Goal: Task Accomplishment & Management: Use online tool/utility

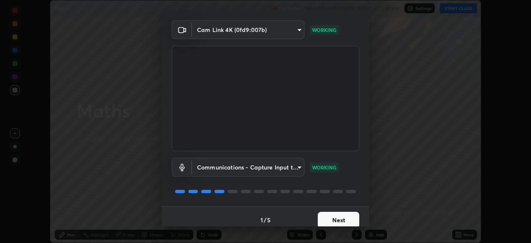
scroll to position [29, 0]
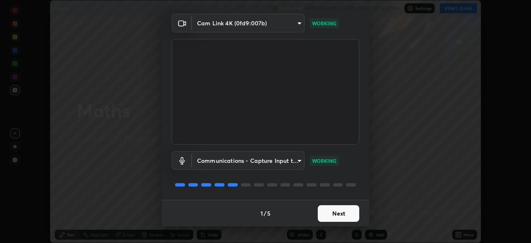
click at [328, 217] on button "Next" at bounding box center [338, 213] width 41 height 17
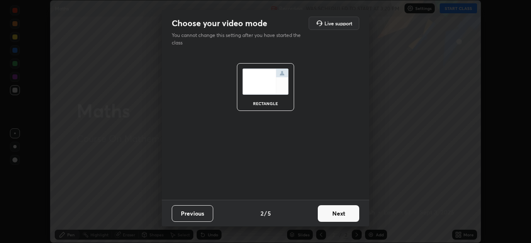
scroll to position [0, 0]
click at [330, 216] on button "Next" at bounding box center [338, 213] width 41 height 17
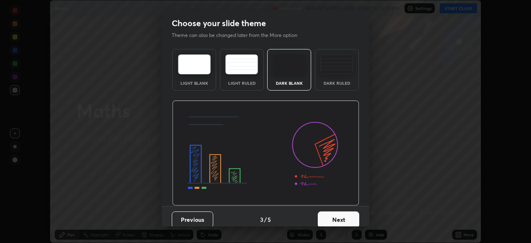
click at [331, 214] on button "Next" at bounding box center [338, 219] width 41 height 17
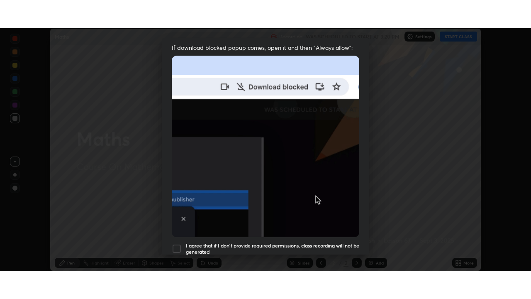
scroll to position [199, 0]
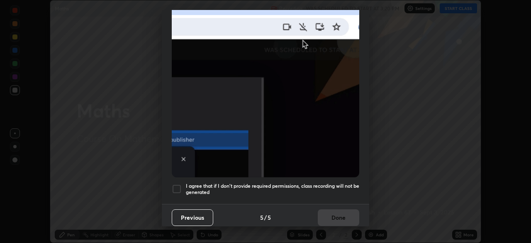
click at [214, 184] on h5 "I agree that if I don't provide required permissions, class recording will not …" at bounding box center [272, 189] width 173 height 13
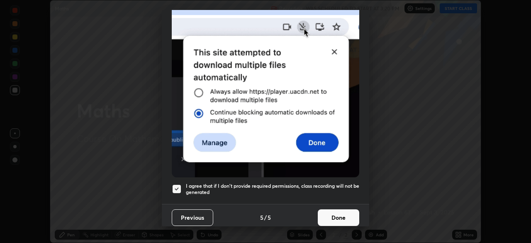
click at [327, 209] on button "Done" at bounding box center [338, 217] width 41 height 17
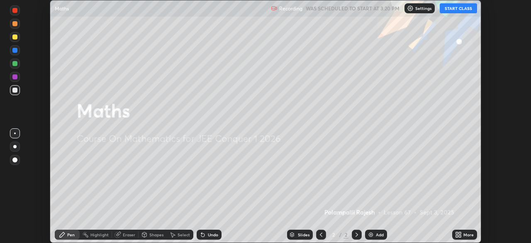
click at [461, 234] on icon at bounding box center [458, 234] width 7 height 7
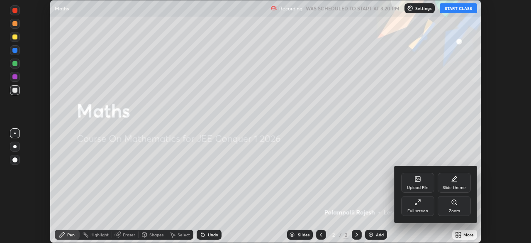
click at [420, 205] on icon at bounding box center [418, 202] width 7 height 7
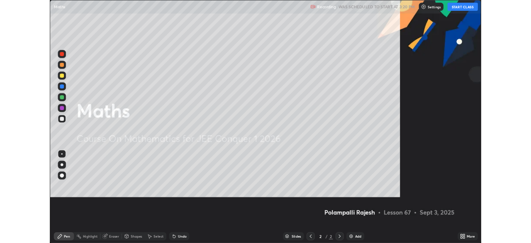
scroll to position [299, 531]
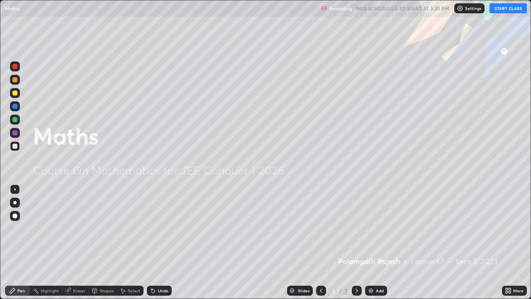
click at [502, 10] on button "START CLASS" at bounding box center [508, 8] width 37 height 10
click at [371, 242] on img at bounding box center [371, 290] width 7 height 7
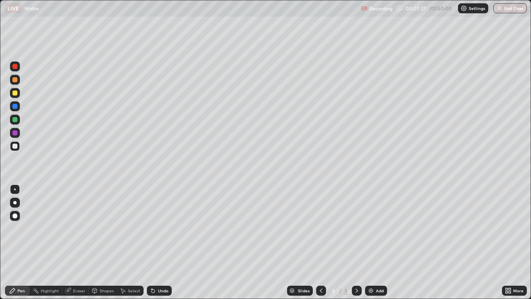
click at [158, 242] on div "Undo" at bounding box center [163, 290] width 10 height 4
click at [156, 242] on div "Undo" at bounding box center [159, 290] width 25 height 10
click at [16, 122] on div at bounding box center [14, 119] width 5 height 5
click at [15, 146] on div at bounding box center [14, 146] width 5 height 5
click at [14, 95] on div at bounding box center [14, 92] width 5 height 5
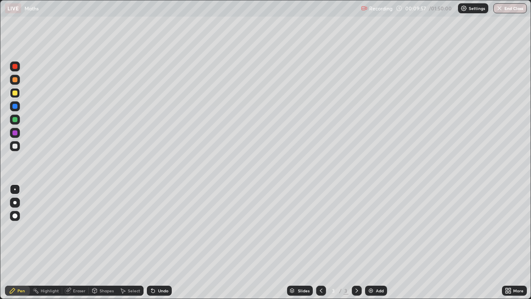
click at [14, 146] on div at bounding box center [14, 146] width 5 height 5
click at [12, 107] on div at bounding box center [14, 106] width 5 height 5
click at [17, 92] on div at bounding box center [14, 92] width 5 height 5
click at [15, 133] on div at bounding box center [14, 132] width 5 height 5
click at [159, 242] on div "Undo" at bounding box center [163, 290] width 10 height 4
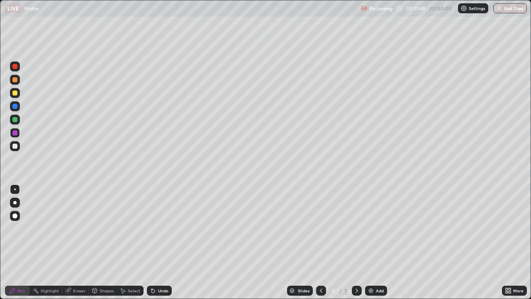
click at [14, 148] on div at bounding box center [14, 146] width 5 height 5
click at [136, 242] on div "Select" at bounding box center [134, 290] width 12 height 4
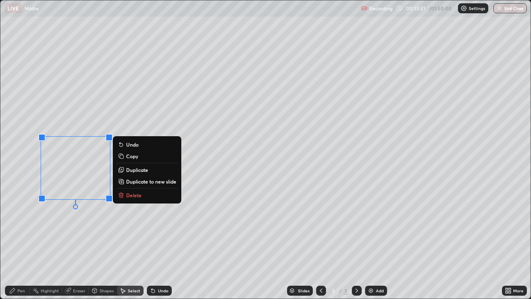
click at [129, 198] on button "Delete" at bounding box center [147, 195] width 62 height 10
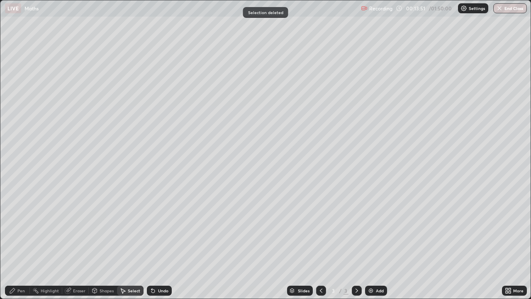
click at [21, 242] on div "Pen" at bounding box center [20, 290] width 7 height 4
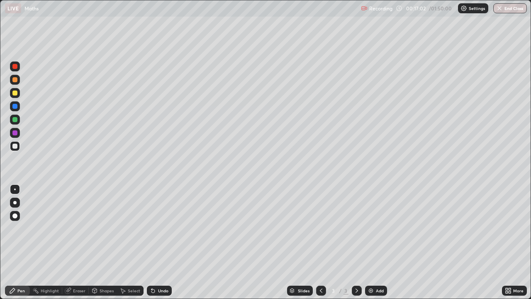
click at [158, 242] on div "Undo" at bounding box center [163, 290] width 10 height 4
click at [152, 242] on icon at bounding box center [152, 290] width 3 height 3
click at [16, 121] on div at bounding box center [14, 119] width 5 height 5
click at [16, 146] on div at bounding box center [14, 146] width 5 height 5
click at [15, 118] on div at bounding box center [14, 119] width 5 height 5
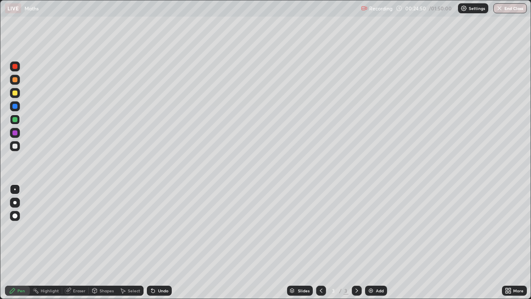
click at [373, 242] on img at bounding box center [371, 290] width 7 height 7
click at [316, 242] on div at bounding box center [321, 290] width 10 height 10
click at [356, 242] on icon at bounding box center [357, 290] width 7 height 7
click at [320, 242] on icon at bounding box center [321, 290] width 7 height 7
click at [356, 242] on icon at bounding box center [357, 290] width 7 height 7
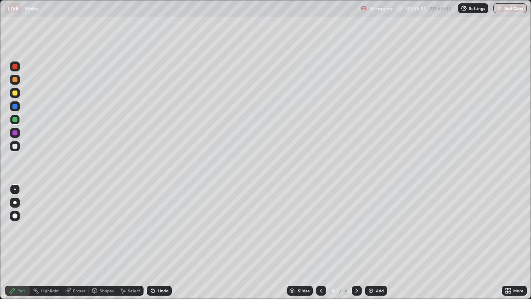
click at [18, 146] on div at bounding box center [15, 146] width 10 height 10
click at [320, 242] on icon at bounding box center [321, 290] width 7 height 7
click at [355, 242] on icon at bounding box center [357, 290] width 7 height 7
click at [320, 242] on icon at bounding box center [321, 290] width 7 height 7
click at [358, 242] on icon at bounding box center [357, 290] width 7 height 7
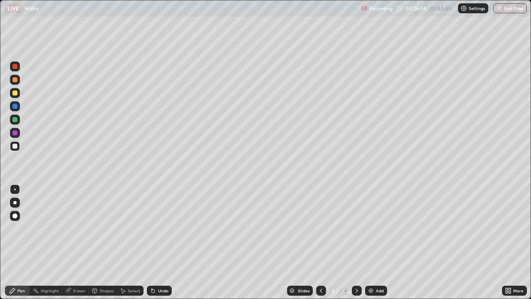
click at [161, 242] on div "Undo" at bounding box center [163, 290] width 10 height 4
click at [158, 242] on div "Undo" at bounding box center [163, 290] width 10 height 4
click at [162, 242] on div "Undo" at bounding box center [159, 290] width 25 height 10
click at [71, 242] on icon at bounding box center [68, 290] width 7 height 7
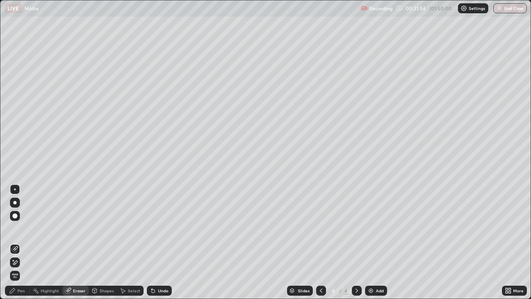
click at [14, 242] on icon at bounding box center [15, 262] width 7 height 7
click at [21, 242] on div "Pen" at bounding box center [20, 290] width 7 height 4
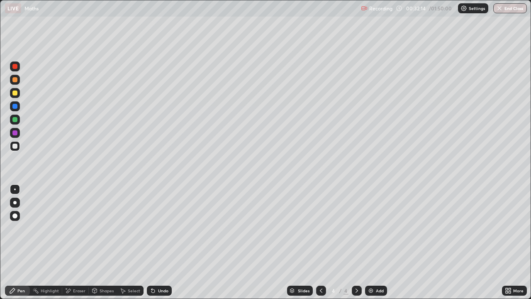
click at [16, 120] on div at bounding box center [14, 119] width 5 height 5
click at [14, 146] on div at bounding box center [14, 146] width 5 height 5
click at [72, 242] on div "Eraser" at bounding box center [75, 290] width 27 height 10
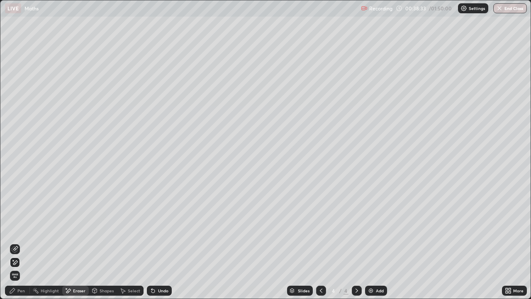
click at [19, 242] on div "Pen" at bounding box center [20, 290] width 7 height 4
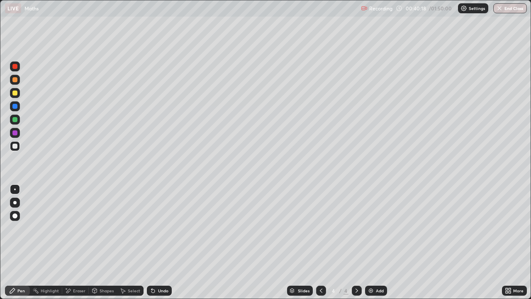
click at [153, 242] on icon at bounding box center [153, 290] width 7 height 7
click at [154, 242] on icon at bounding box center [152, 290] width 3 height 3
click at [153, 242] on icon at bounding box center [152, 290] width 3 height 3
click at [154, 242] on icon at bounding box center [153, 290] width 7 height 7
click at [129, 242] on div "Select" at bounding box center [130, 290] width 27 height 10
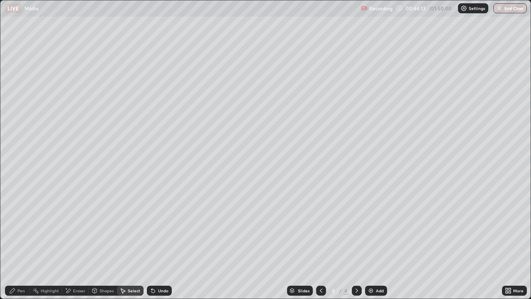
click at [518, 193] on div "0 ° Undo Copy Duplicate Duplicate to new slide Delete" at bounding box center [265, 149] width 530 height 298
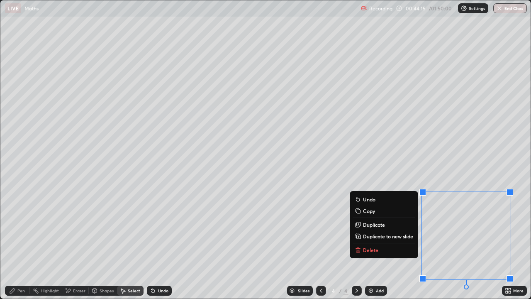
click at [405, 242] on div "0 ° Undo Copy Duplicate Duplicate to new slide Delete" at bounding box center [265, 149] width 530 height 298
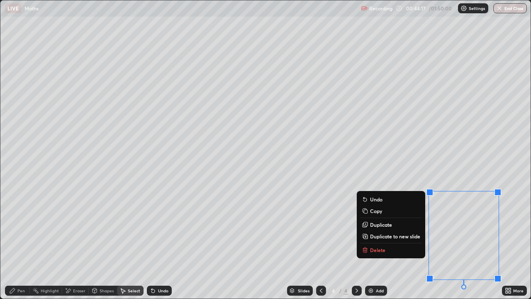
click at [402, 242] on button "Delete" at bounding box center [391, 250] width 62 height 10
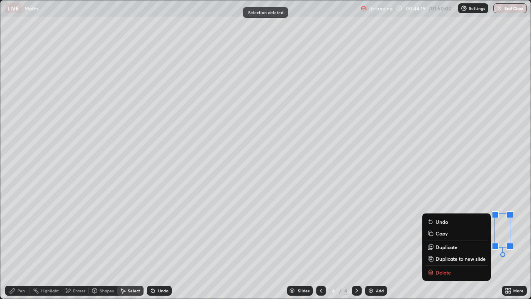
click at [454, 242] on button "Delete" at bounding box center [457, 272] width 62 height 10
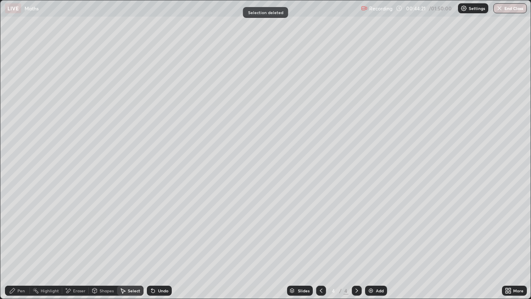
click at [376, 242] on div "Add" at bounding box center [380, 290] width 8 height 4
click at [22, 242] on div "Pen" at bounding box center [20, 290] width 7 height 4
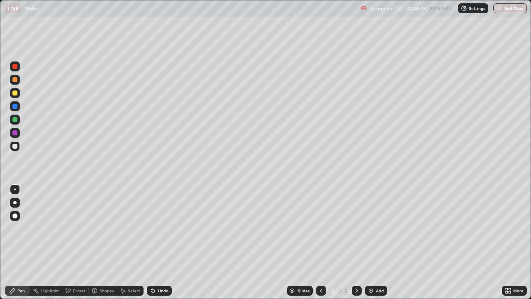
click at [161, 242] on div "Undo" at bounding box center [163, 290] width 10 height 4
click at [158, 242] on div "Undo" at bounding box center [163, 290] width 10 height 4
click at [152, 242] on icon at bounding box center [152, 290] width 3 height 3
click at [154, 242] on div "Undo" at bounding box center [159, 290] width 25 height 10
click at [156, 242] on div "Undo" at bounding box center [159, 290] width 25 height 10
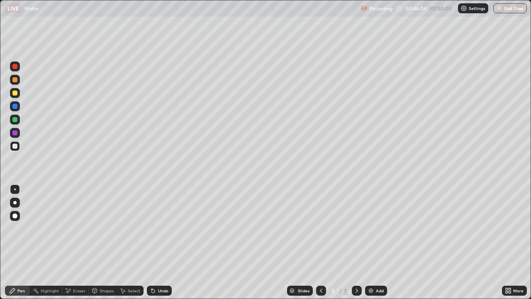
click at [155, 242] on icon at bounding box center [153, 290] width 7 height 7
click at [160, 242] on div "Undo" at bounding box center [163, 290] width 10 height 4
click at [158, 242] on div "Undo" at bounding box center [163, 290] width 10 height 4
click at [161, 242] on div "Undo" at bounding box center [163, 290] width 10 height 4
click at [163, 242] on div "Undo" at bounding box center [163, 290] width 10 height 4
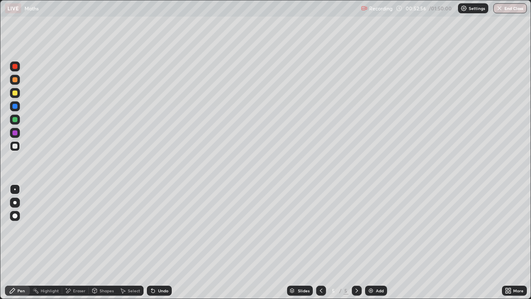
click at [163, 242] on div "Undo" at bounding box center [163, 290] width 10 height 4
click at [158, 242] on div "Undo" at bounding box center [163, 290] width 10 height 4
click at [153, 242] on icon at bounding box center [152, 290] width 3 height 3
click at [155, 242] on icon at bounding box center [153, 290] width 7 height 7
click at [153, 242] on icon at bounding box center [152, 290] width 3 height 3
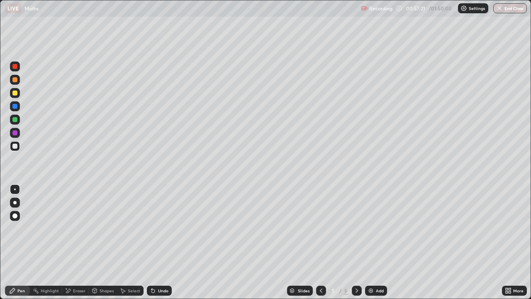
click at [153, 242] on icon at bounding box center [153, 290] width 7 height 7
click at [156, 242] on div "Undo" at bounding box center [159, 290] width 25 height 10
click at [18, 242] on div at bounding box center [14, 233] width 13 height 100
click at [17, 242] on div at bounding box center [14, 233] width 13 height 100
click at [161, 242] on div "Undo" at bounding box center [163, 290] width 10 height 4
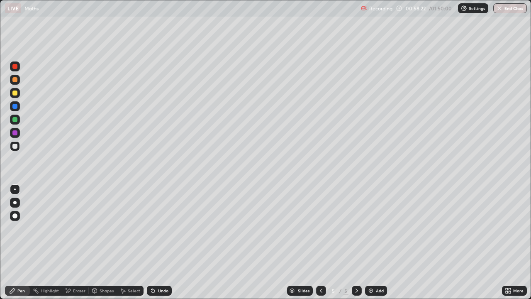
click at [161, 242] on div "Undo" at bounding box center [163, 290] width 10 height 4
click at [368, 242] on img at bounding box center [371, 290] width 7 height 7
click at [158, 242] on div "Undo" at bounding box center [163, 290] width 10 height 4
click at [155, 242] on icon at bounding box center [153, 290] width 7 height 7
click at [158, 242] on div "Undo" at bounding box center [163, 290] width 10 height 4
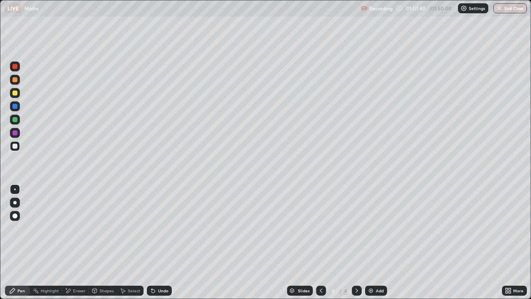
click at [80, 242] on div "Eraser" at bounding box center [79, 290] width 12 height 4
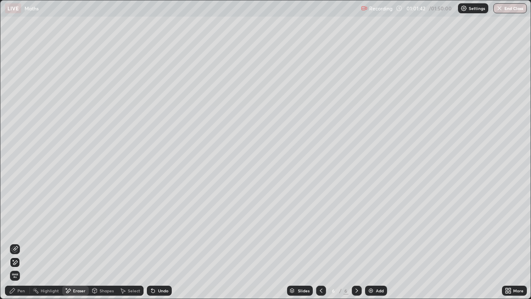
click at [24, 242] on div "Pen" at bounding box center [20, 290] width 7 height 4
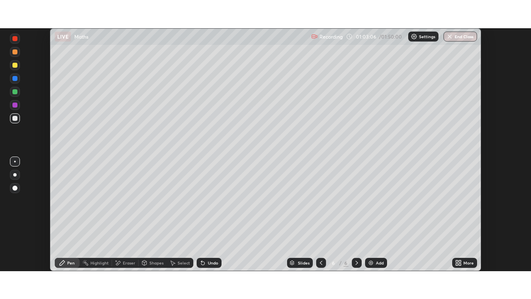
scroll to position [41254, 40965]
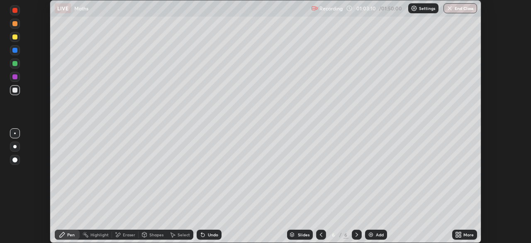
click at [464, 235] on div "More" at bounding box center [469, 234] width 10 height 4
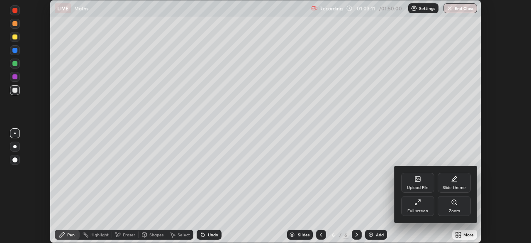
click at [422, 205] on div "Full screen" at bounding box center [417, 206] width 33 height 20
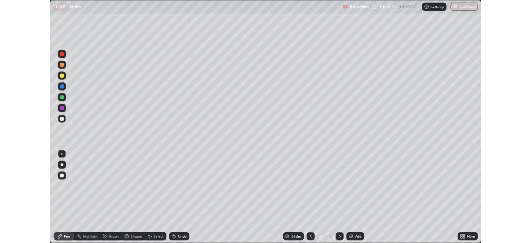
scroll to position [299, 531]
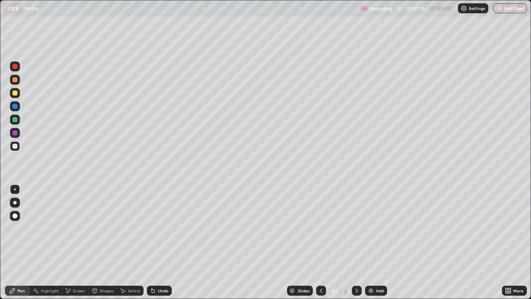
click at [134, 242] on div "Select" at bounding box center [134, 290] width 12 height 4
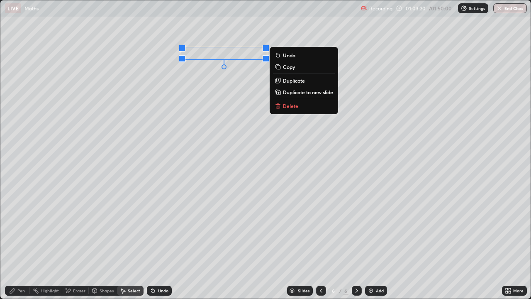
click at [163, 242] on div "Undo" at bounding box center [163, 290] width 10 height 4
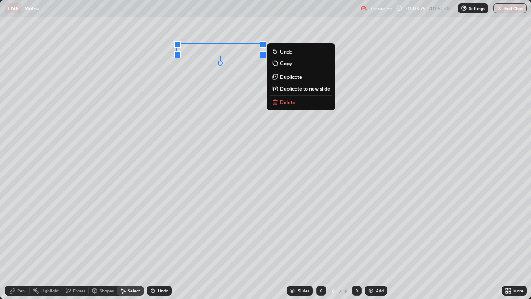
click at [18, 242] on div "Pen" at bounding box center [20, 290] width 7 height 4
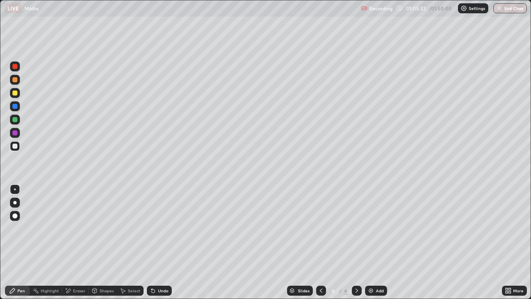
click at [157, 242] on div "Undo" at bounding box center [159, 290] width 25 height 10
click at [156, 242] on div "Undo" at bounding box center [159, 290] width 25 height 10
click at [159, 242] on div "Undo" at bounding box center [163, 290] width 10 height 4
click at [160, 242] on div "Undo" at bounding box center [163, 290] width 10 height 4
click at [156, 242] on div "Undo" at bounding box center [159, 290] width 25 height 10
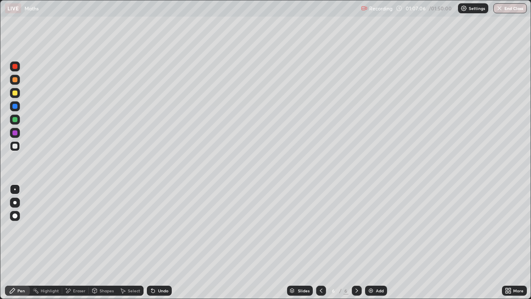
click at [156, 242] on div "Undo" at bounding box center [159, 290] width 25 height 10
click at [155, 242] on div "Undo" at bounding box center [159, 290] width 25 height 10
click at [156, 242] on div "Undo" at bounding box center [159, 290] width 25 height 10
click at [131, 242] on div "Select" at bounding box center [134, 290] width 12 height 4
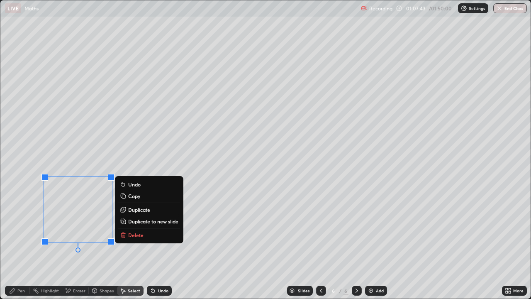
click at [128, 234] on button "Delete" at bounding box center [149, 235] width 62 height 10
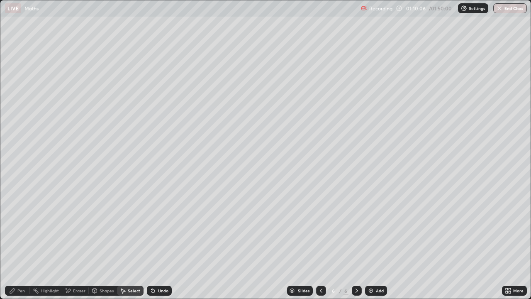
click at [24, 242] on div "Pen" at bounding box center [20, 290] width 7 height 4
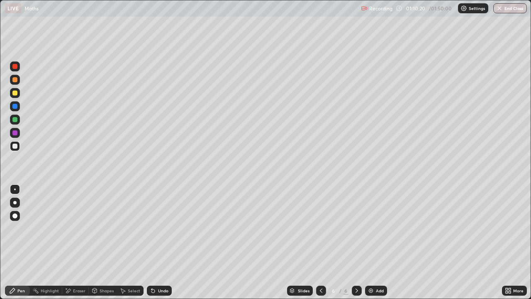
click at [152, 242] on icon at bounding box center [152, 290] width 3 height 3
click at [153, 242] on icon at bounding box center [152, 290] width 3 height 3
click at [154, 242] on icon at bounding box center [153, 290] width 7 height 7
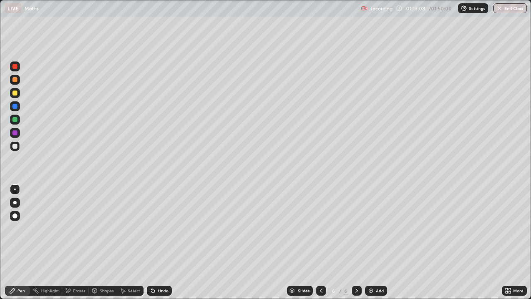
click at [154, 242] on icon at bounding box center [153, 290] width 7 height 7
click at [14, 136] on div at bounding box center [15, 133] width 10 height 10
click at [14, 121] on div at bounding box center [14, 119] width 5 height 5
click at [14, 66] on div at bounding box center [14, 66] width 5 height 5
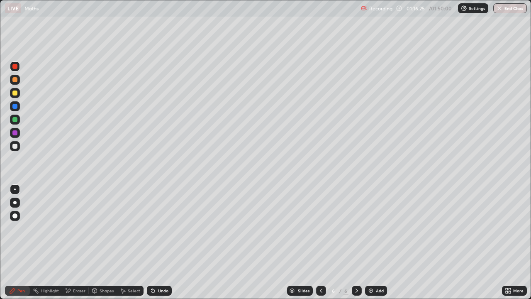
click at [377, 242] on div "Add" at bounding box center [380, 290] width 8 height 4
click at [15, 146] on div at bounding box center [14, 146] width 5 height 5
click at [158, 242] on div "Undo" at bounding box center [163, 290] width 10 height 4
click at [320, 242] on icon at bounding box center [321, 290] width 7 height 7
click at [360, 242] on div at bounding box center [357, 290] width 10 height 10
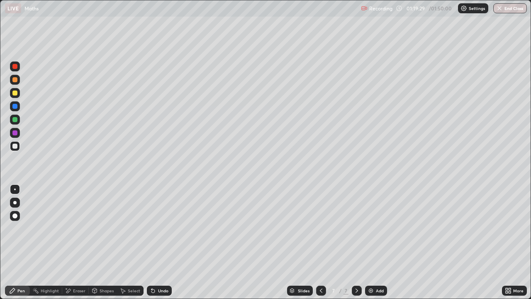
click at [507, 242] on icon at bounding box center [507, 292] width 2 height 2
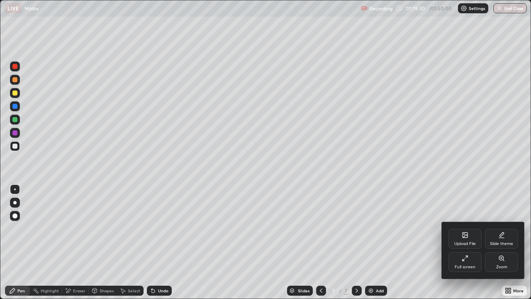
click at [461, 242] on div "Full screen" at bounding box center [465, 262] width 33 height 20
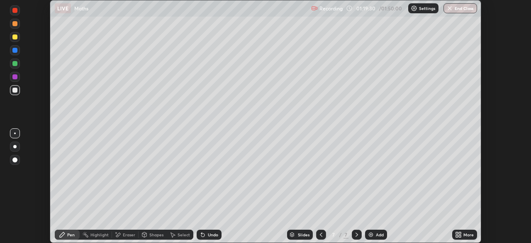
scroll to position [41254, 40965]
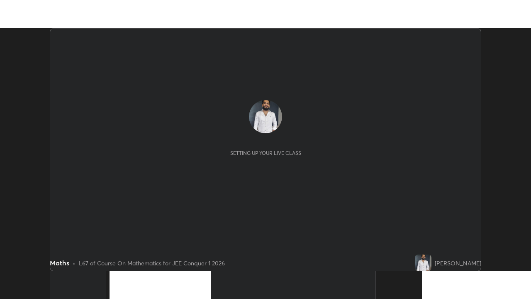
scroll to position [243, 531]
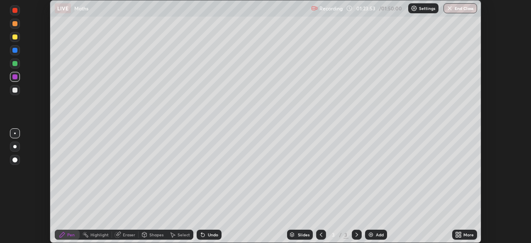
click at [460, 236] on icon at bounding box center [460, 236] width 2 height 2
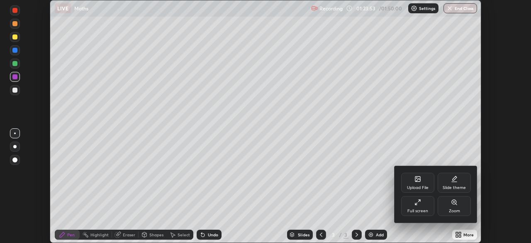
click at [422, 242] on div at bounding box center [265, 121] width 531 height 243
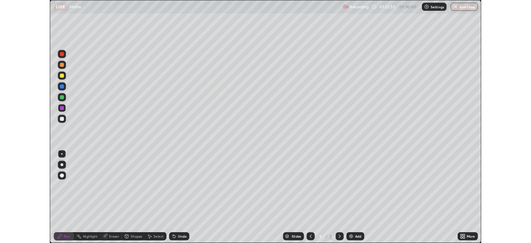
scroll to position [299, 531]
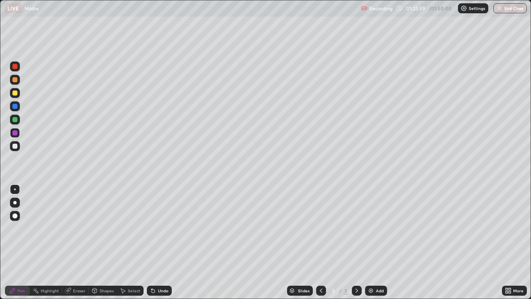
click at [356, 242] on icon at bounding box center [357, 290] width 7 height 7
click at [509, 242] on icon at bounding box center [510, 289] width 2 height 2
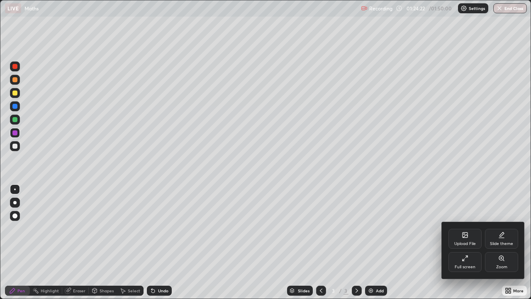
click at [461, 242] on div "Full screen" at bounding box center [465, 262] width 33 height 20
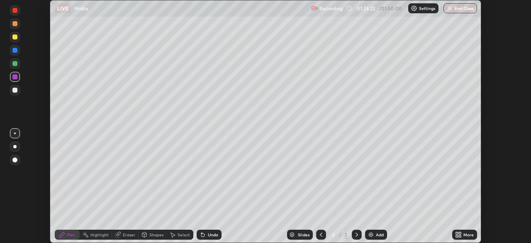
scroll to position [41254, 40965]
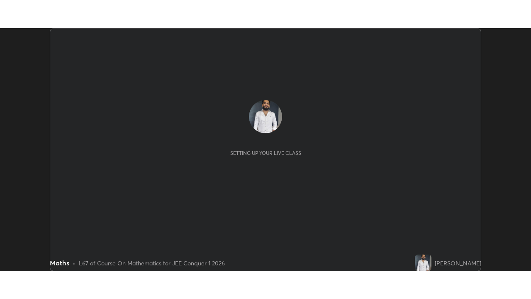
scroll to position [243, 531]
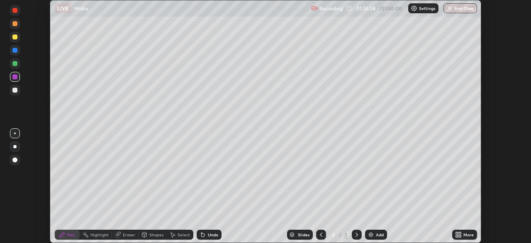
click at [378, 234] on div "Add" at bounding box center [380, 234] width 8 height 4
click at [460, 236] on icon at bounding box center [460, 236] width 2 height 2
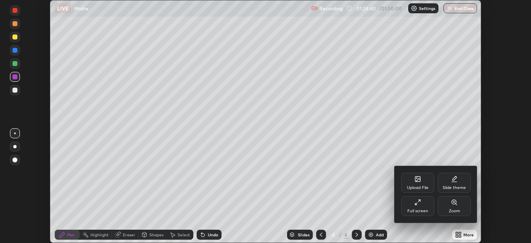
click at [423, 206] on div "Full screen" at bounding box center [417, 206] width 33 height 20
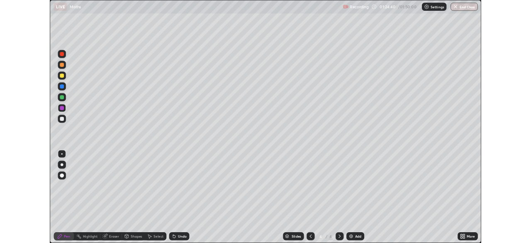
scroll to position [299, 531]
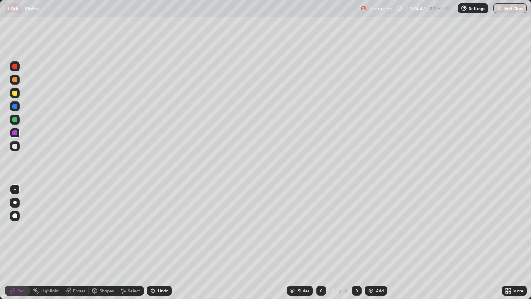
click at [17, 149] on div at bounding box center [15, 146] width 10 height 10
click at [15, 134] on div at bounding box center [14, 132] width 5 height 5
click at [14, 146] on div at bounding box center [14, 146] width 5 height 5
click at [155, 242] on icon at bounding box center [153, 290] width 7 height 7
click at [156, 242] on div "Undo" at bounding box center [159, 290] width 25 height 10
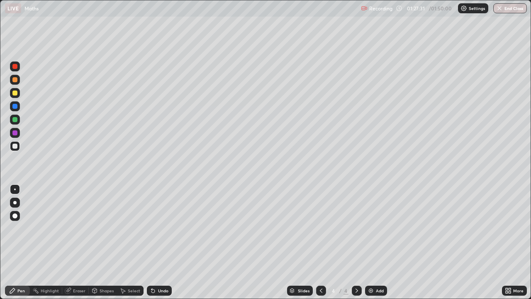
click at [158, 242] on div "Undo" at bounding box center [163, 290] width 10 height 4
click at [131, 242] on div "Select" at bounding box center [134, 290] width 12 height 4
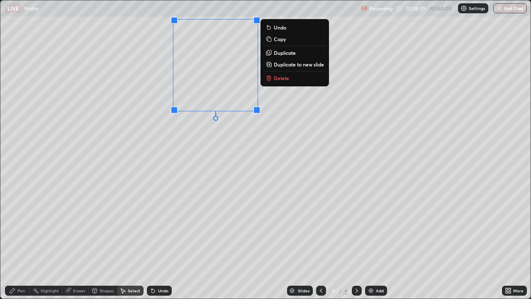
click at [21, 242] on div "Pen" at bounding box center [20, 290] width 7 height 4
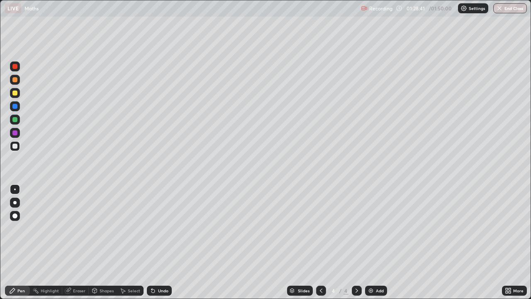
click at [75, 242] on div "Eraser" at bounding box center [79, 290] width 12 height 4
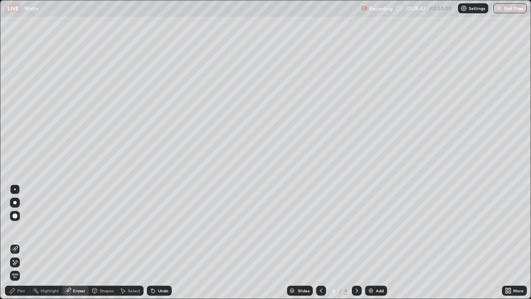
click at [17, 242] on div "Pen" at bounding box center [17, 290] width 25 height 10
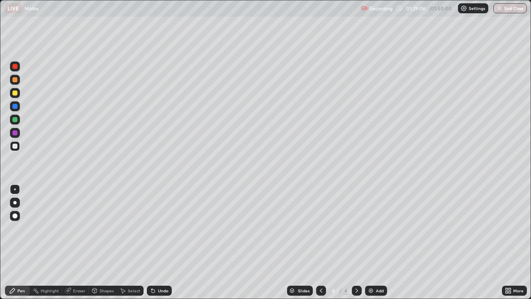
click at [14, 134] on div at bounding box center [14, 132] width 5 height 5
click at [15, 148] on div at bounding box center [14, 146] width 5 height 5
click at [156, 242] on div "Undo" at bounding box center [159, 290] width 25 height 10
click at [158, 242] on div "Undo" at bounding box center [163, 290] width 10 height 4
click at [155, 242] on div "Undo" at bounding box center [159, 290] width 25 height 10
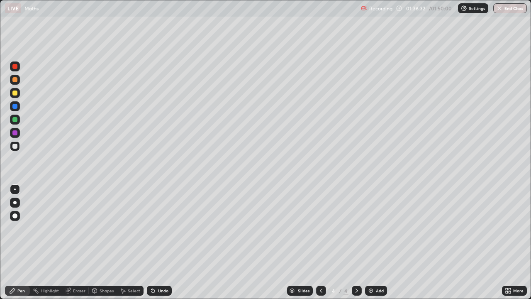
click at [151, 242] on icon at bounding box center [151, 288] width 1 height 1
click at [153, 242] on icon at bounding box center [152, 290] width 3 height 3
click at [155, 242] on icon at bounding box center [153, 290] width 7 height 7
click at [156, 242] on div "Undo" at bounding box center [159, 290] width 25 height 10
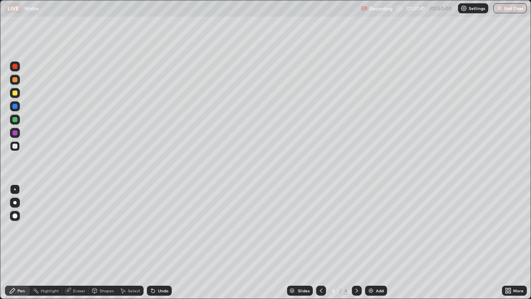
click at [152, 242] on icon at bounding box center [152, 290] width 3 height 3
click at [157, 242] on div "Undo" at bounding box center [159, 290] width 25 height 10
click at [158, 242] on div "Undo" at bounding box center [163, 290] width 10 height 4
click at [161, 242] on div "Undo" at bounding box center [163, 290] width 10 height 4
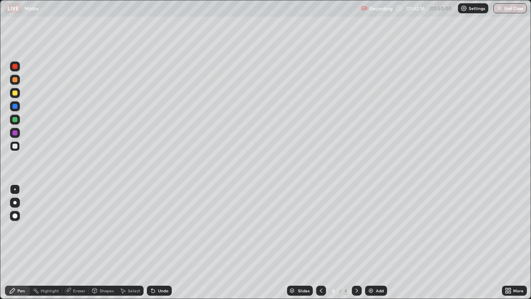
click at [372, 242] on img at bounding box center [371, 290] width 7 height 7
click at [159, 242] on div "Undo" at bounding box center [163, 290] width 10 height 4
click at [155, 242] on div "Undo" at bounding box center [159, 290] width 25 height 10
click at [165, 242] on div "Undo" at bounding box center [163, 290] width 10 height 4
click at [160, 242] on div "Undo" at bounding box center [163, 290] width 10 height 4
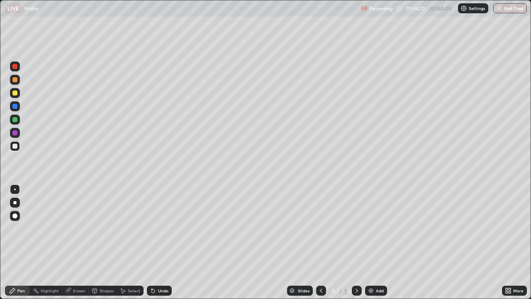
click at [16, 120] on div at bounding box center [14, 119] width 5 height 5
click at [16, 144] on div at bounding box center [14, 146] width 5 height 5
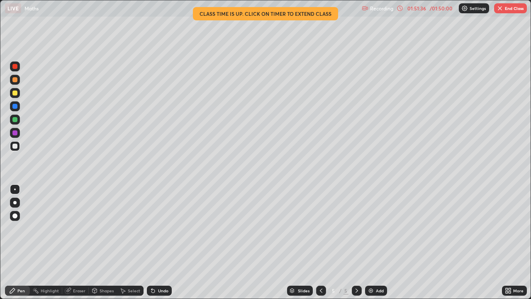
click at [509, 8] on button "End Class" at bounding box center [510, 8] width 33 height 10
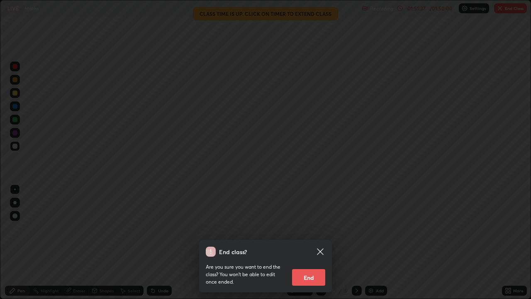
click at [312, 242] on button "End" at bounding box center [308, 277] width 33 height 17
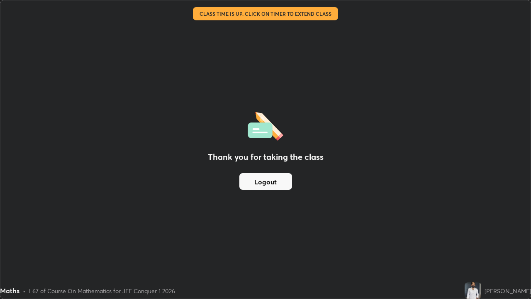
click at [272, 183] on button "Logout" at bounding box center [265, 181] width 53 height 17
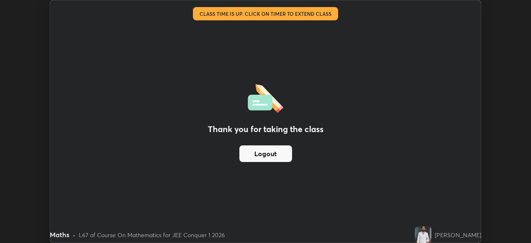
scroll to position [41254, 40965]
